Goal: Transaction & Acquisition: Purchase product/service

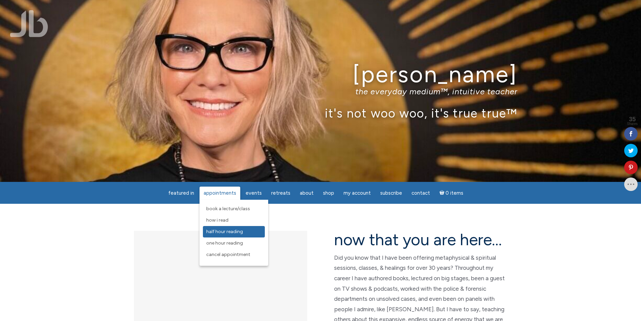
click at [217, 231] on span "Half Hour Reading" at bounding box center [224, 231] width 37 height 6
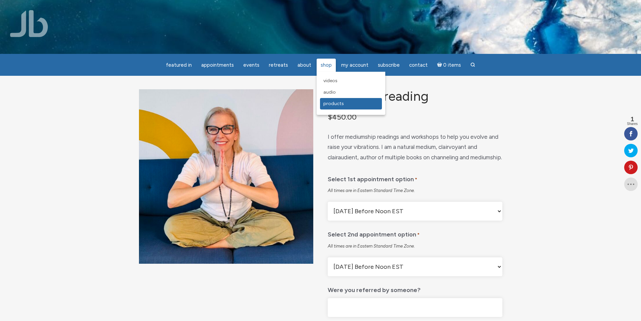
click at [326, 103] on span "Products" at bounding box center [333, 104] width 21 height 6
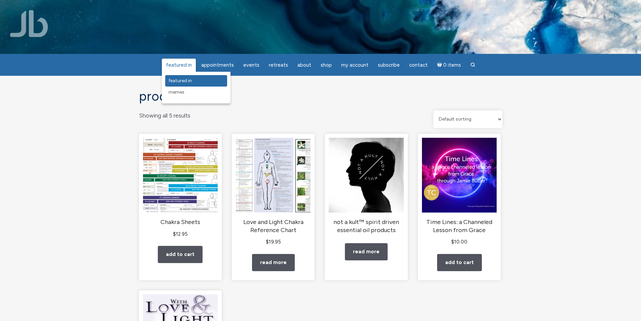
click at [184, 79] on span "featured in" at bounding box center [180, 81] width 23 height 6
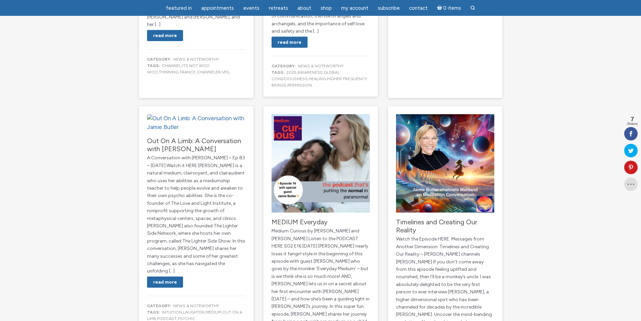
scroll to position [370, 0]
